Goal: Task Accomplishment & Management: Manage account settings

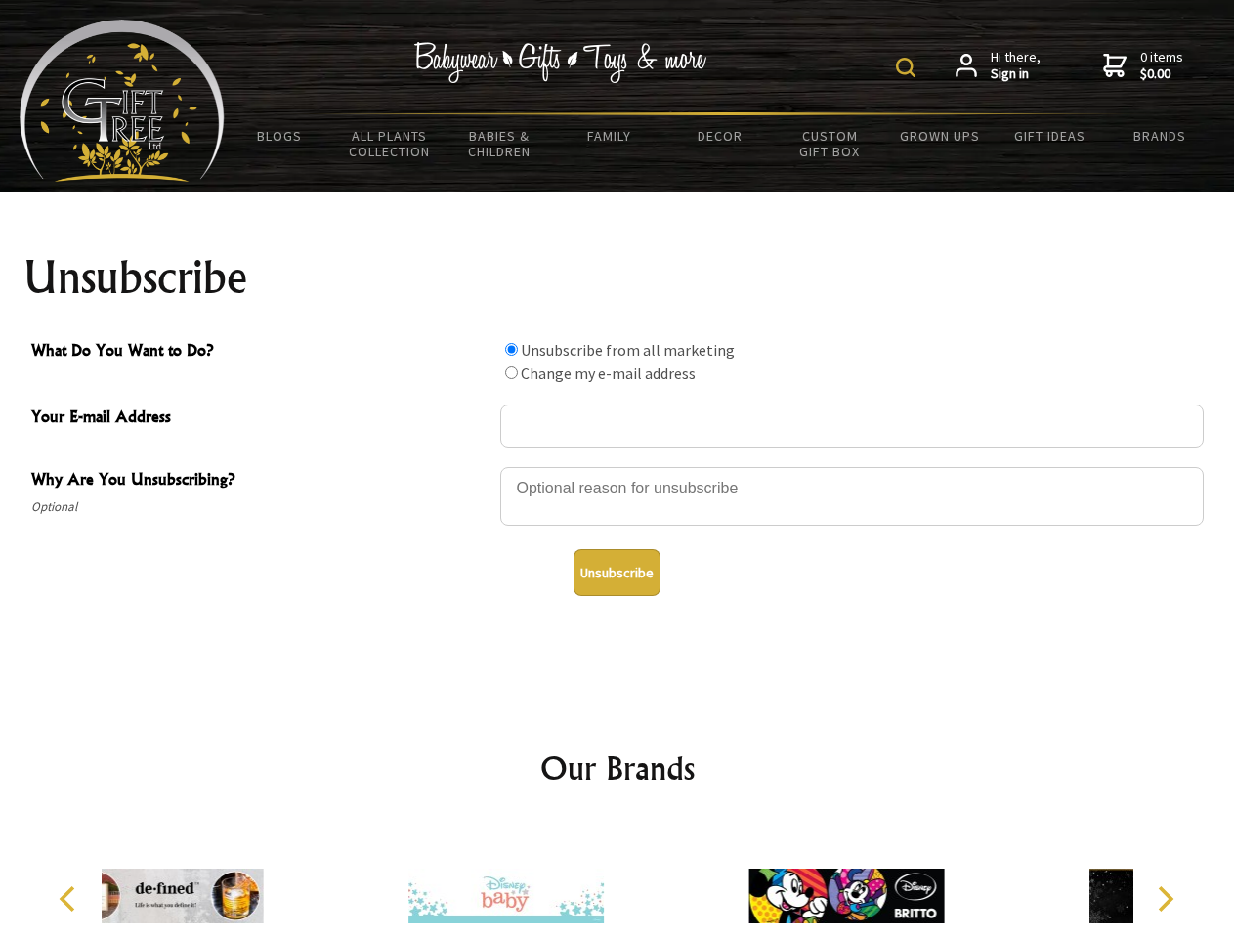
click at [908, 67] on img at bounding box center [906, 68] width 20 height 20
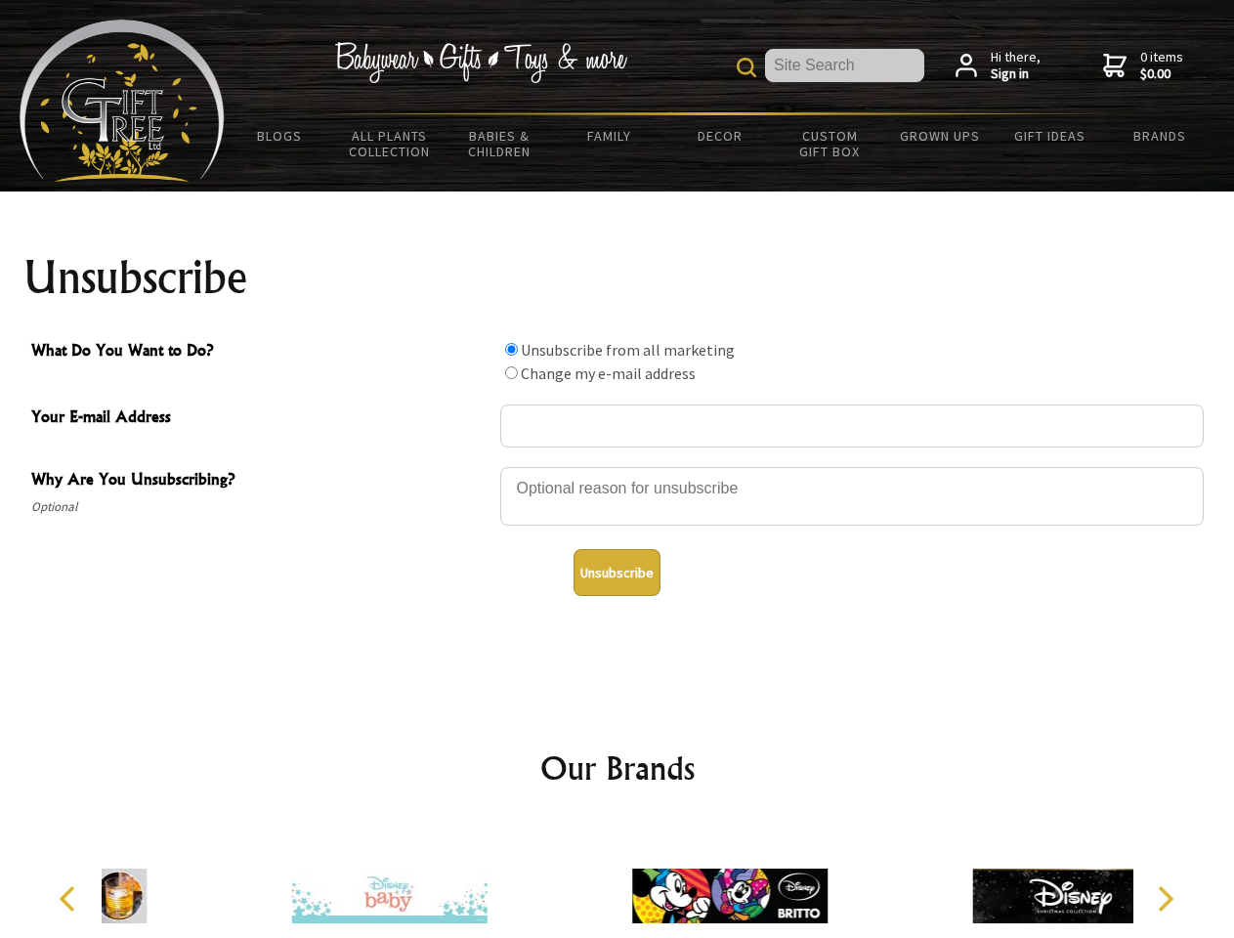
click at [617, 466] on div at bounding box center [851, 499] width 703 height 68
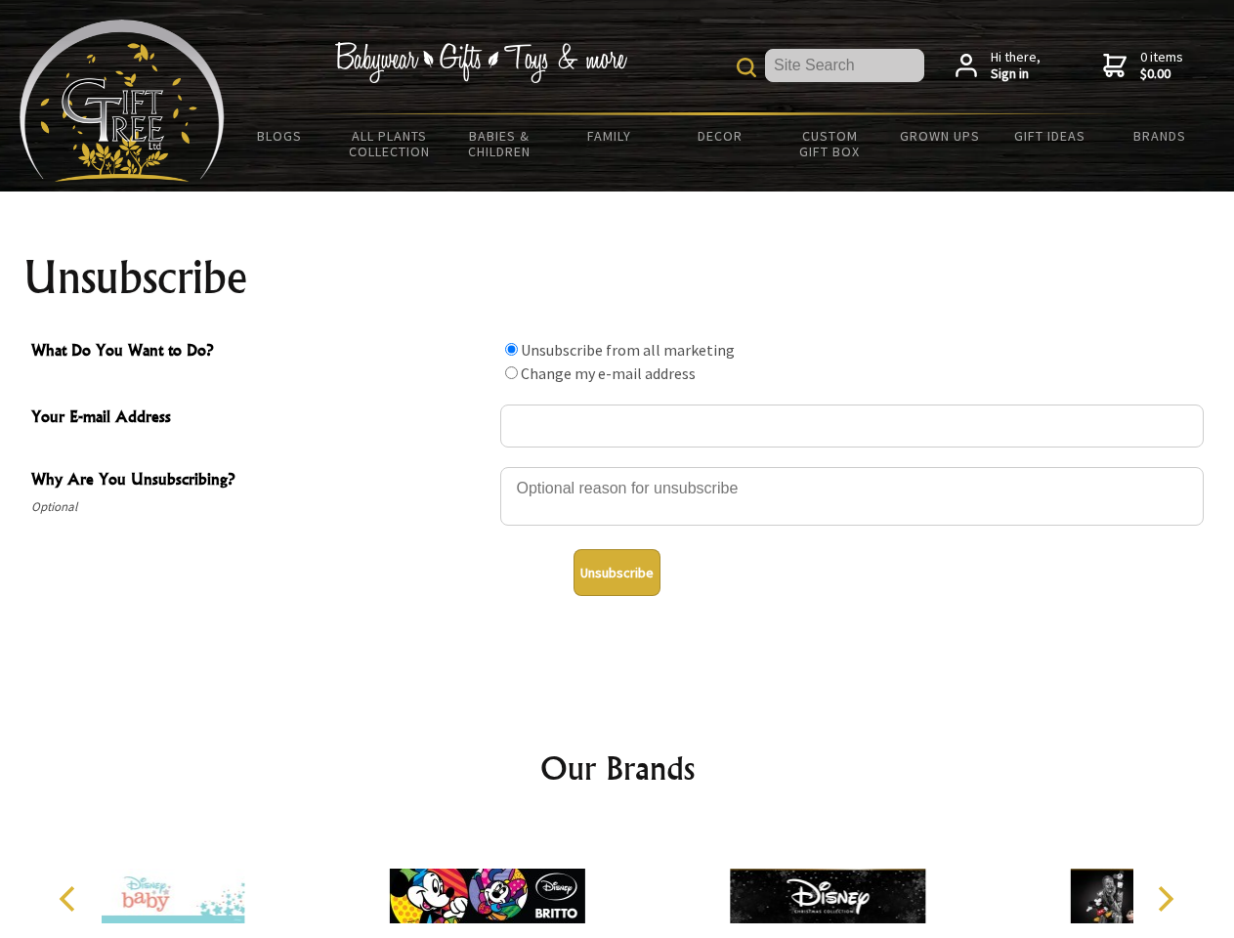
click at [511, 349] on input "What Do You Want to Do?" at bounding box center [511, 349] width 13 height 13
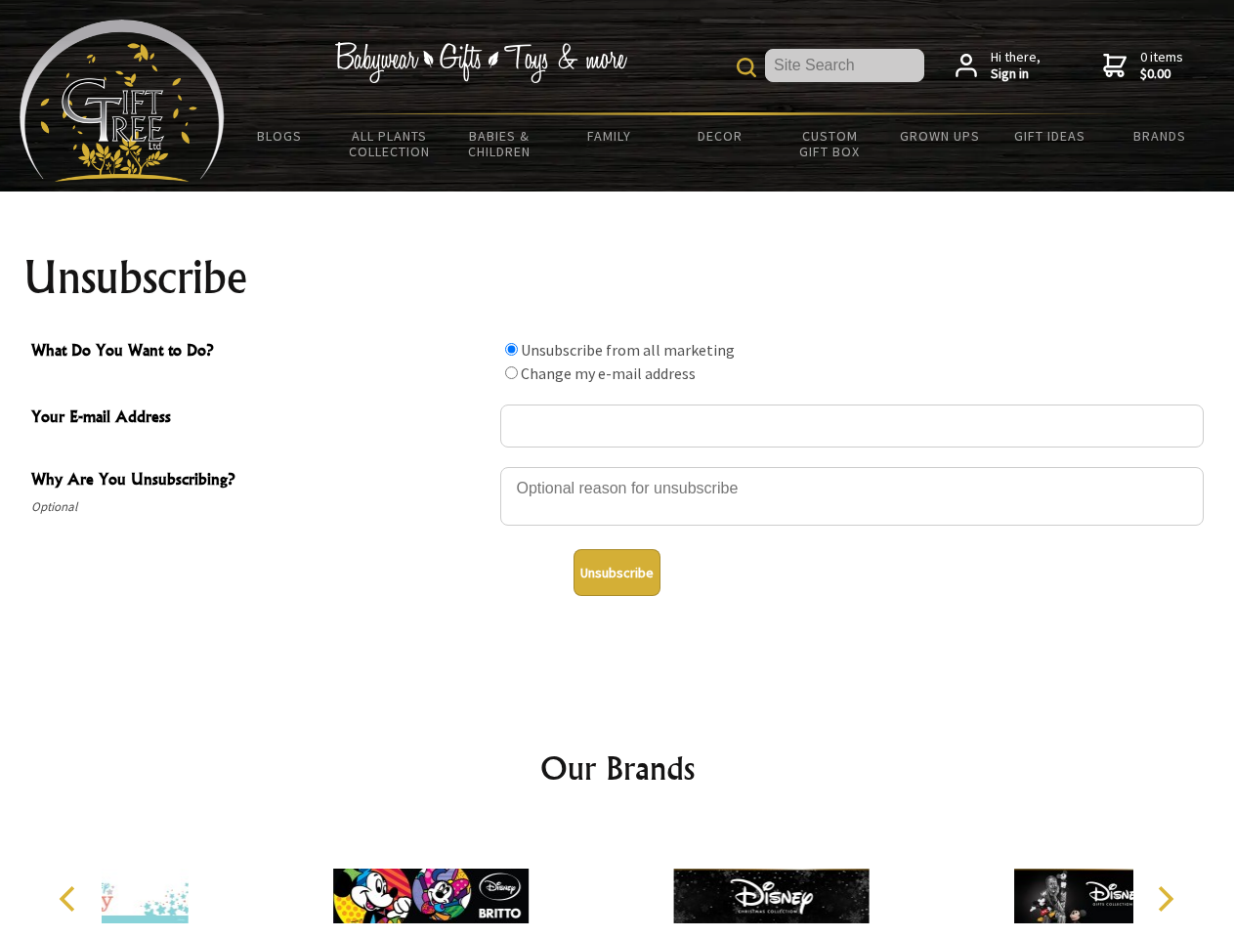
click at [511, 372] on input "What Do You Want to Do?" at bounding box center [511, 372] width 13 height 13
radio input "true"
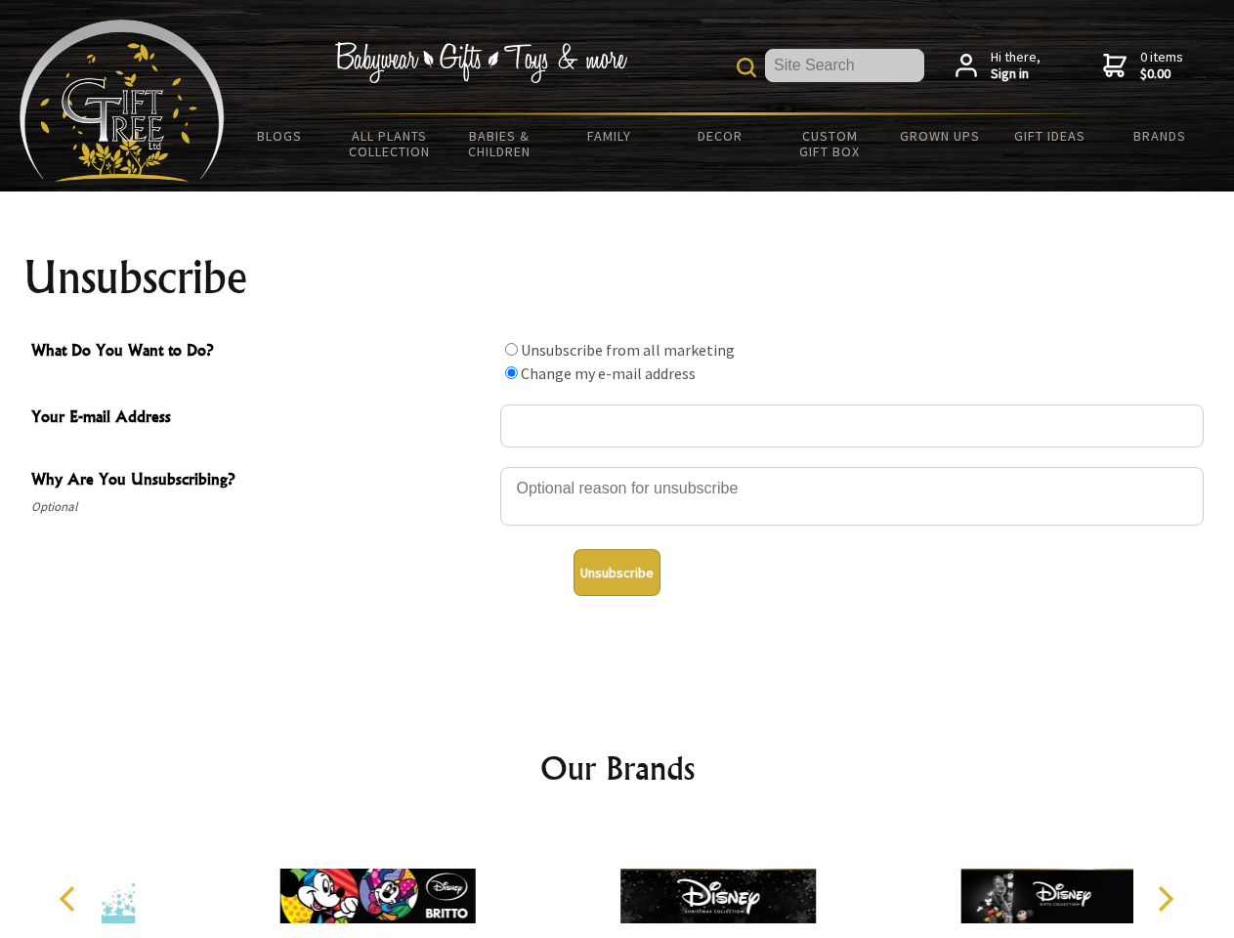
click at [616, 572] on button "Unsubscribe" at bounding box center [616, 572] width 87 height 47
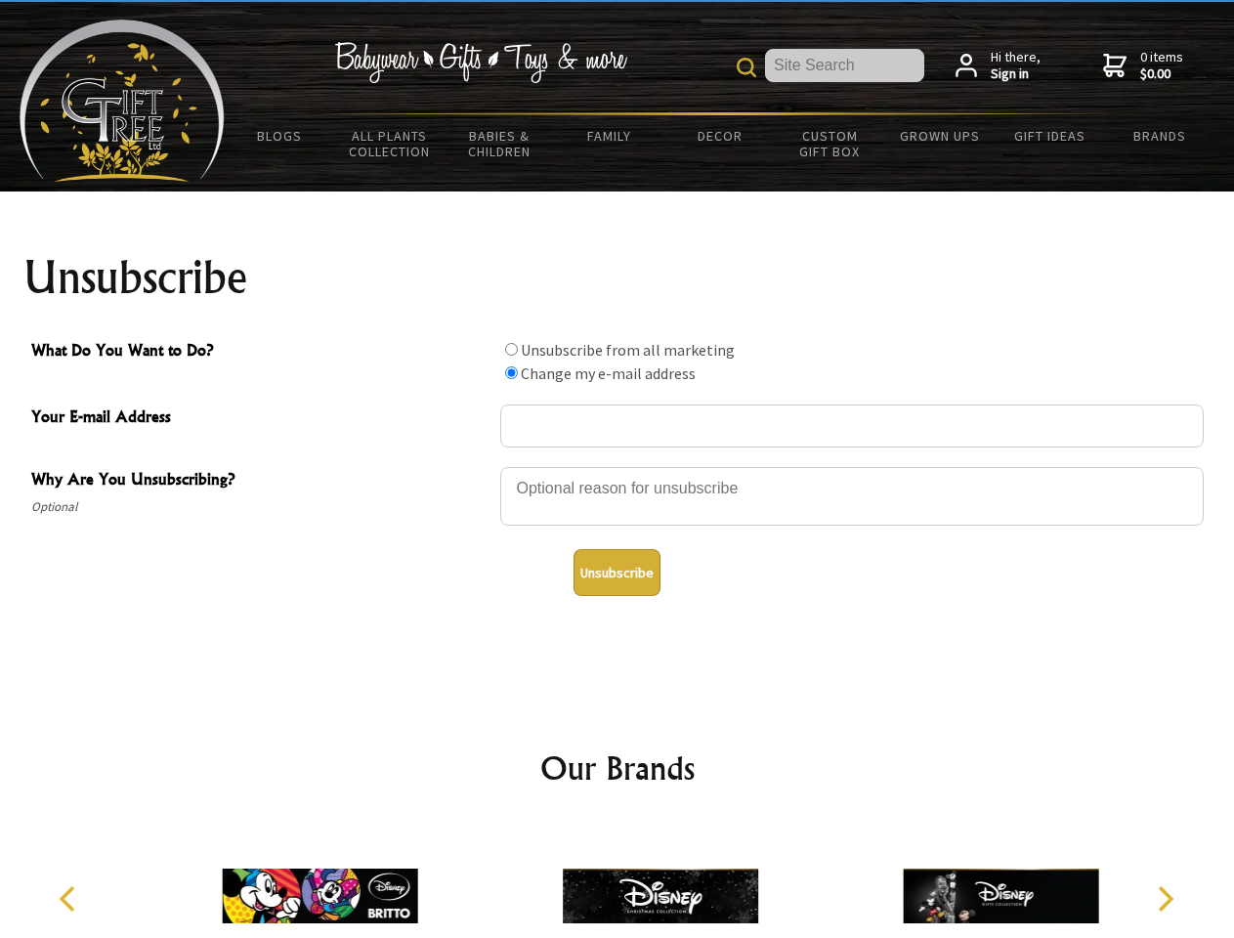
click at [617, 880] on img at bounding box center [660, 895] width 195 height 147
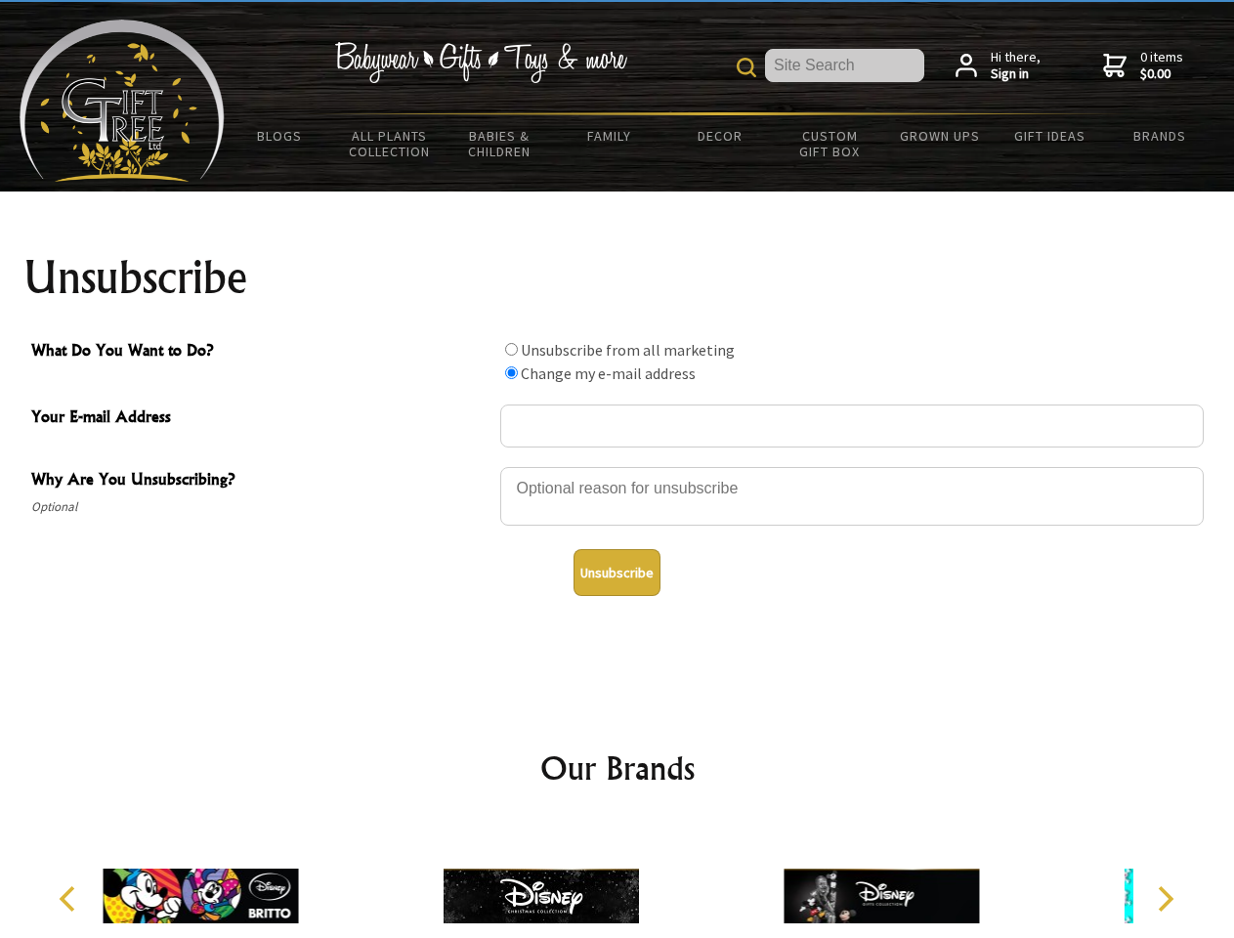
click at [70, 899] on icon "Previous" at bounding box center [69, 898] width 25 height 25
click at [1164, 899] on icon "Next" at bounding box center [1163, 898] width 25 height 25
